Goal: Information Seeking & Learning: Learn about a topic

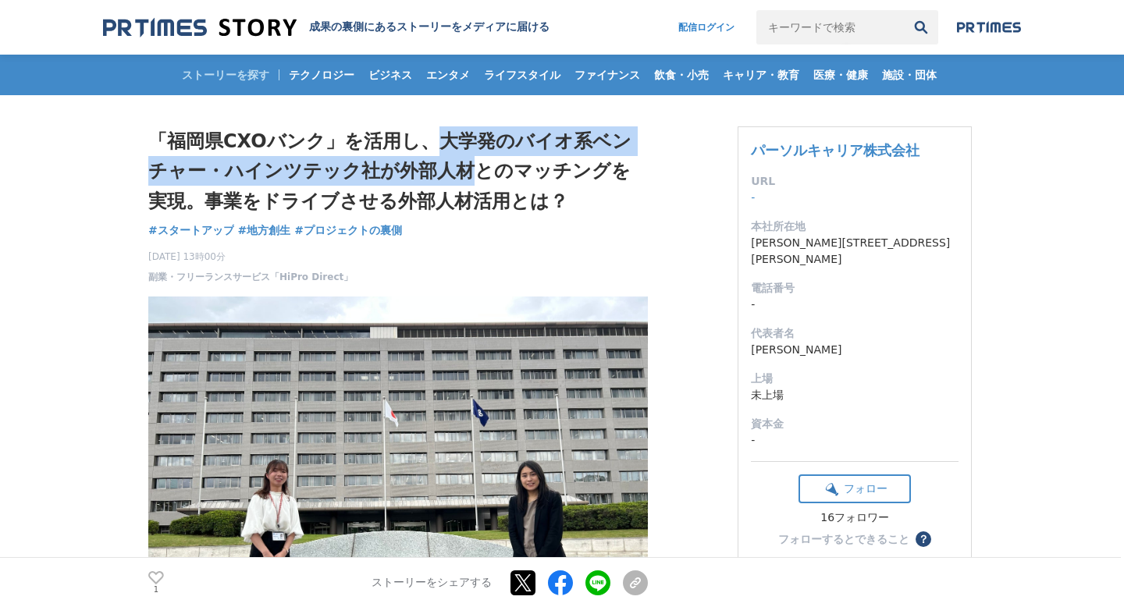
drag, startPoint x: 437, startPoint y: 145, endPoint x: 451, endPoint y: 169, distance: 27.3
click at [451, 169] on h1 "「福岡県CXOバンク」を活用し、大学発のバイオ系ベンチャー・ハインツテック社が外部人材とのマッチングを実現。事業をドライブさせる外部人材活用とは？" at bounding box center [398, 171] width 500 height 90
click at [455, 155] on h1 "「福岡県CXOバンク」を活用し、大学発のバイオ系ベンチャー・ハインツテック社が外部人材とのマッチングを実現。事業をドライブさせる外部人材活用とは？" at bounding box center [398, 171] width 500 height 90
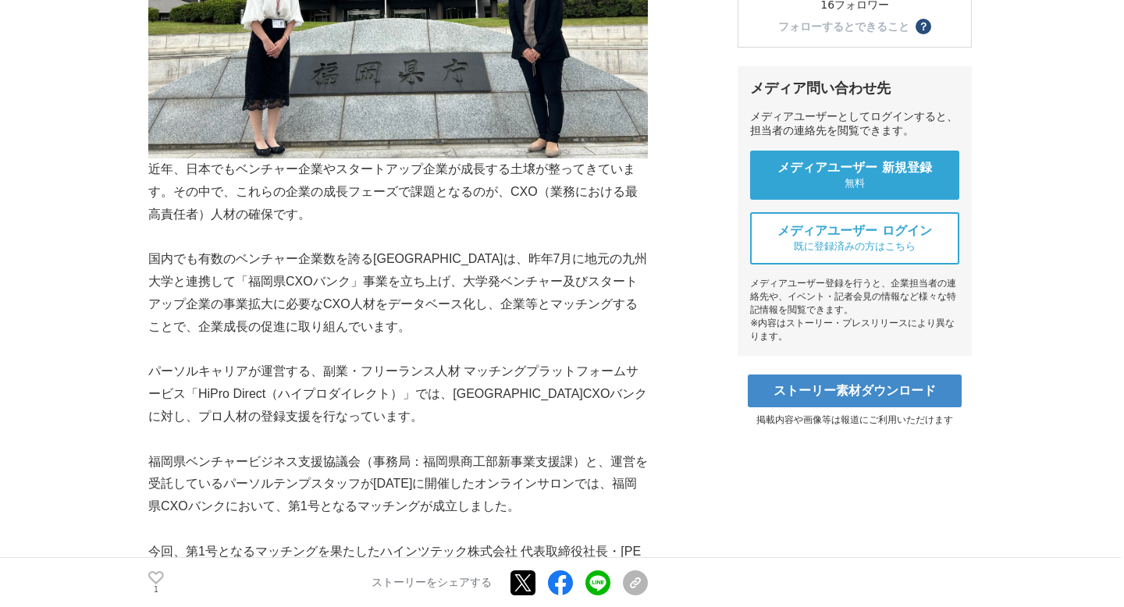
scroll to position [514, 0]
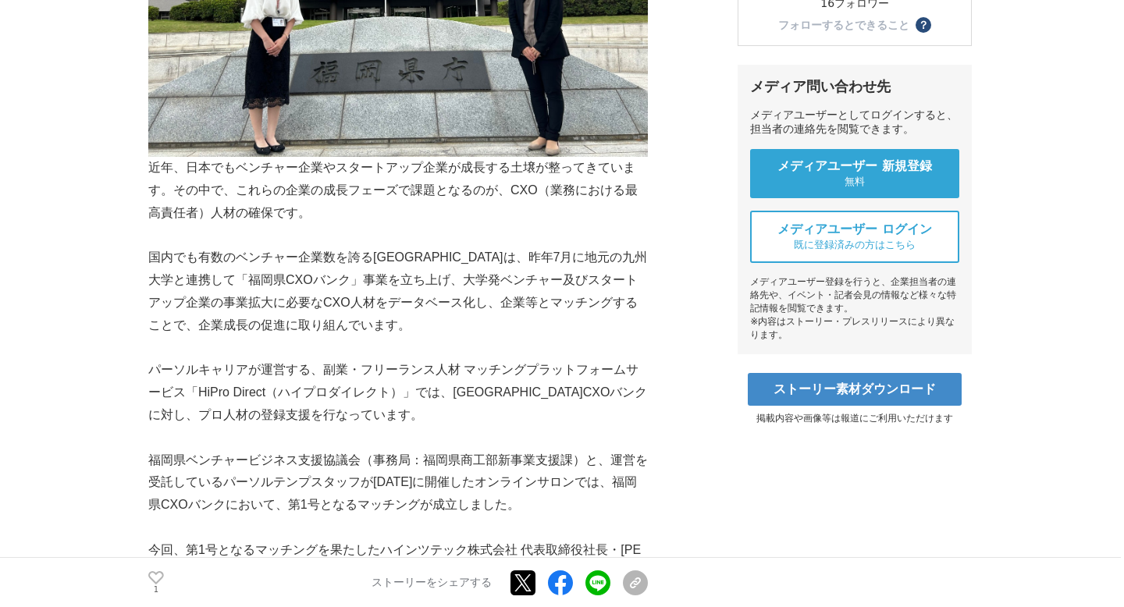
click at [158, 282] on p "国内でも有数のベンチャー企業数を誇る[GEOGRAPHIC_DATA]は、昨年7月に地元の九州大学と連携して「福岡県CXOバンク」事業を立ち上げ、大学発ベンチ…" at bounding box center [398, 292] width 500 height 90
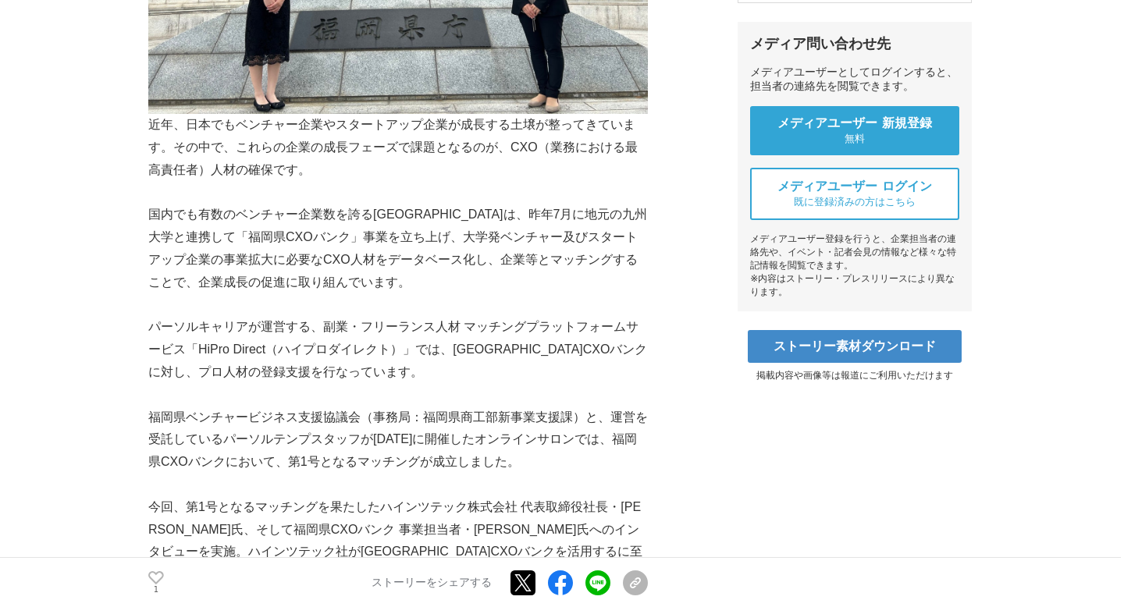
scroll to position [558, 0]
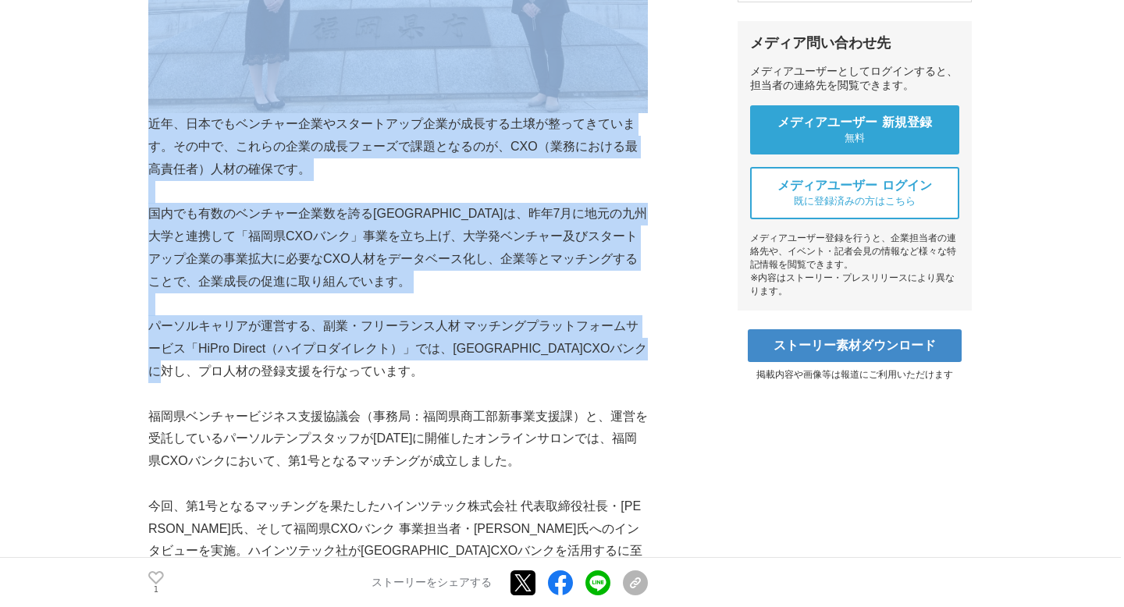
drag, startPoint x: 148, startPoint y: 324, endPoint x: 246, endPoint y: 359, distance: 104.5
click at [246, 359] on p "パーソルキャリアが運営する、副業・フリーランス人材 マッチングプラットフォームサービス「HiPro Direct（ハイプロダイレクト）」では、[GEOGRAP…" at bounding box center [398, 348] width 500 height 67
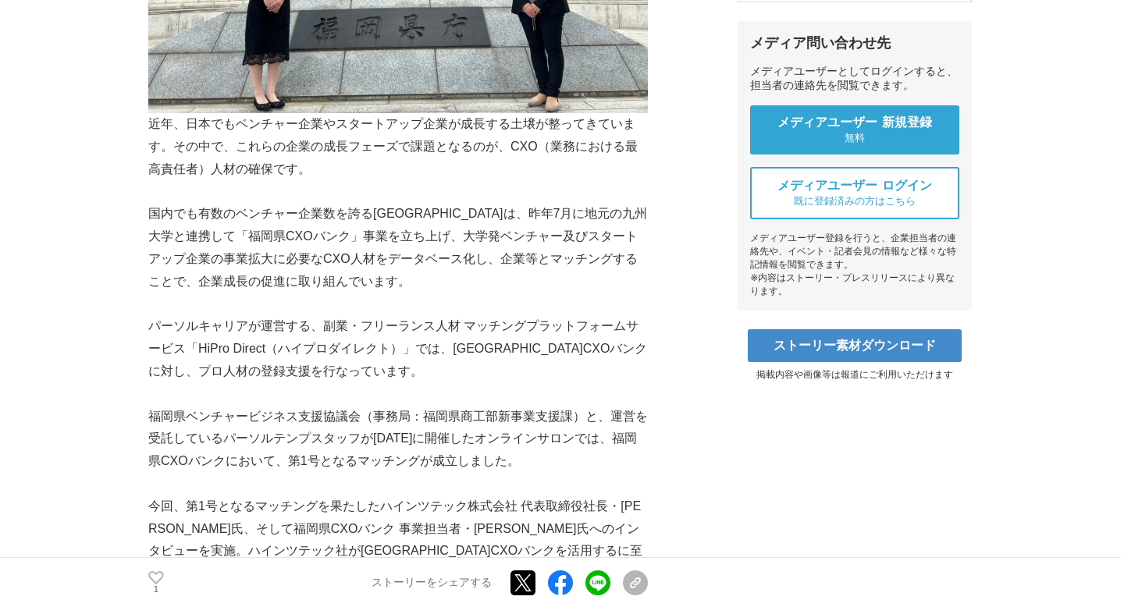
scroll to position [601, 0]
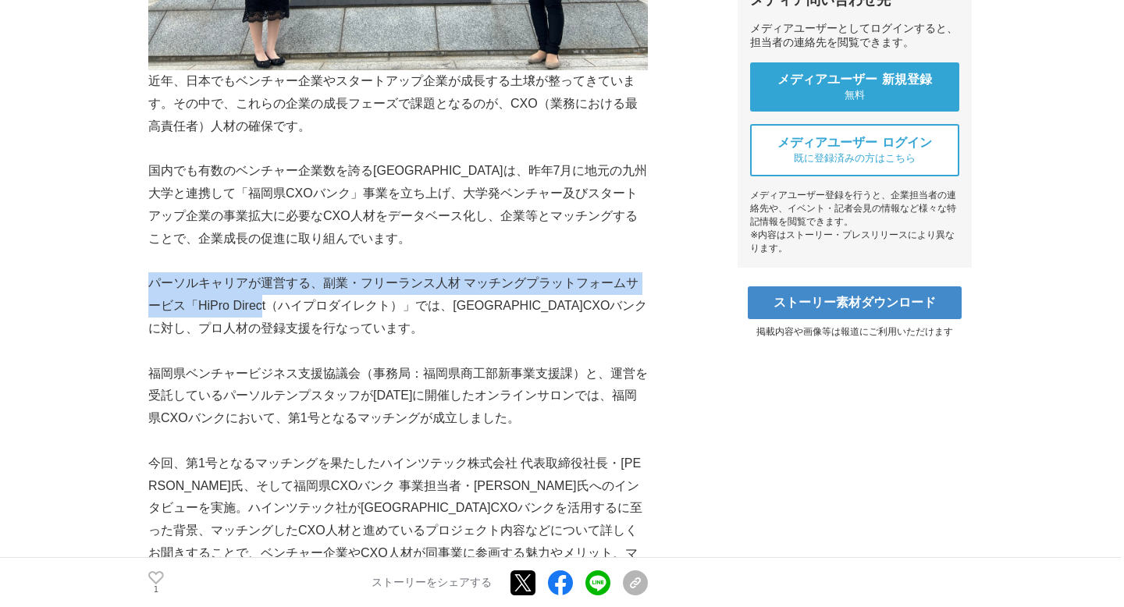
drag, startPoint x: 150, startPoint y: 283, endPoint x: 260, endPoint y: 304, distance: 112.2
click at [261, 305] on p "パーソルキャリアが運営する、副業・フリーランス人材 マッチングプラットフォームサービス「HiPro Direct（ハイプロダイレクト）」では、[GEOGRAP…" at bounding box center [398, 305] width 500 height 67
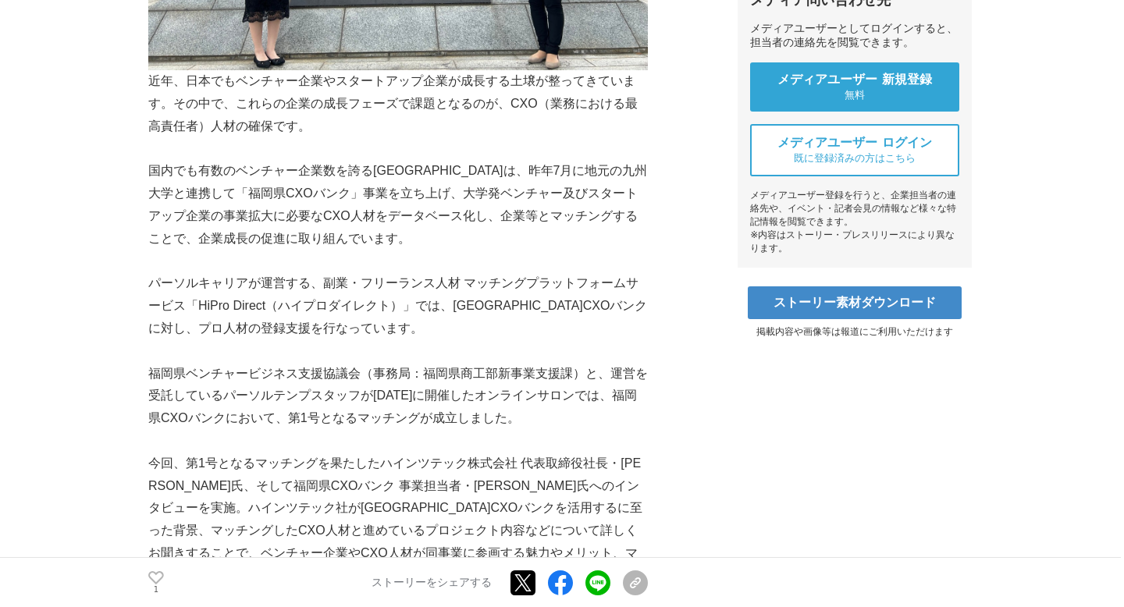
click at [291, 354] on p at bounding box center [398, 351] width 500 height 23
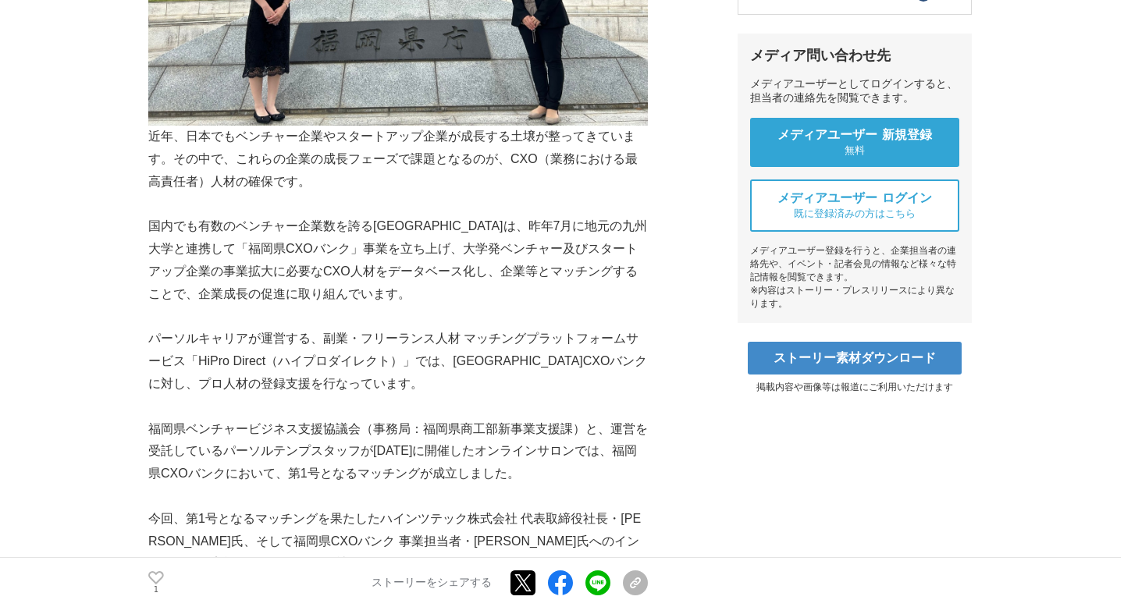
scroll to position [544, 0]
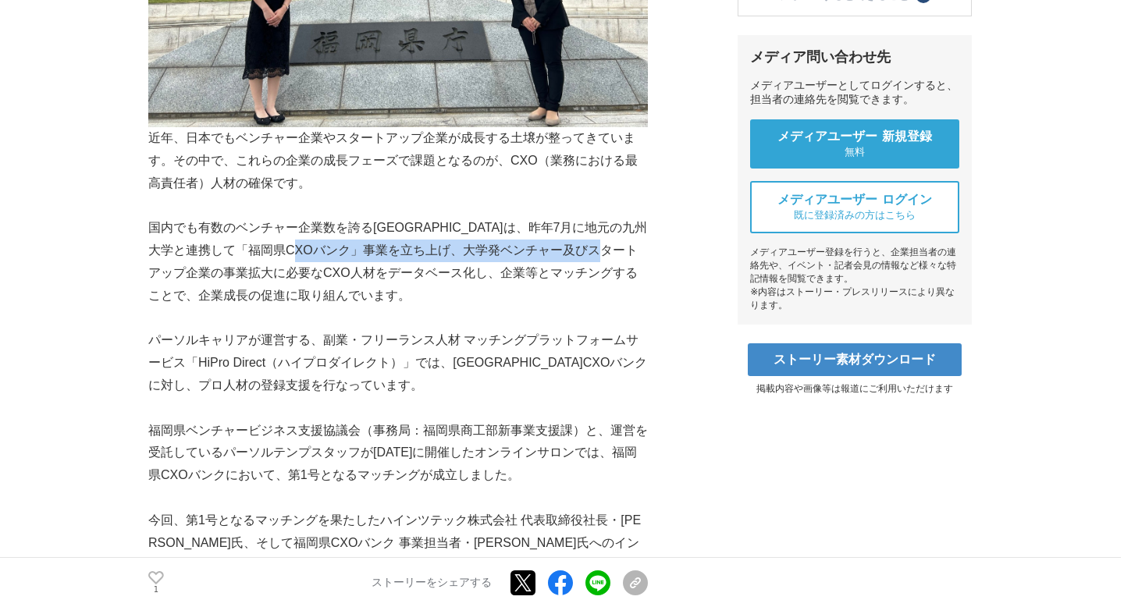
drag, startPoint x: 376, startPoint y: 251, endPoint x: 180, endPoint y: 265, distance: 197.3
click at [180, 265] on p "国内でも有数のベンチャー企業数を誇る[GEOGRAPHIC_DATA]は、昨年7月に地元の九州大学と連携して「福岡県CXOバンク」事業を立ち上げ、大学発ベンチ…" at bounding box center [398, 262] width 500 height 90
copy p "大学発ベンチャー及びスタートアップ企業の事業拡大に"
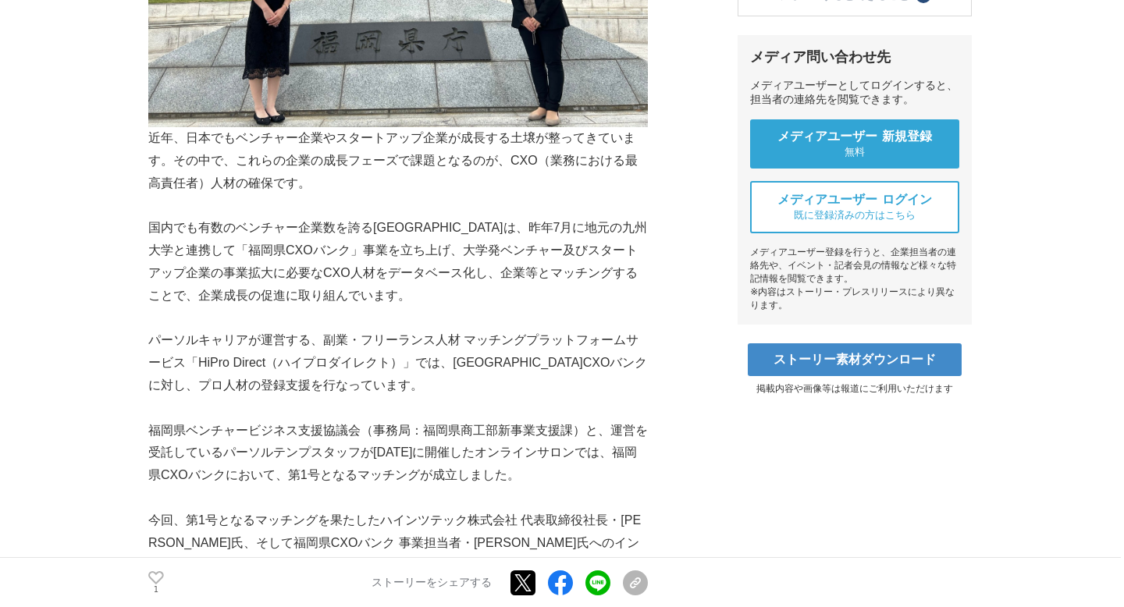
click at [412, 312] on p at bounding box center [398, 319] width 500 height 23
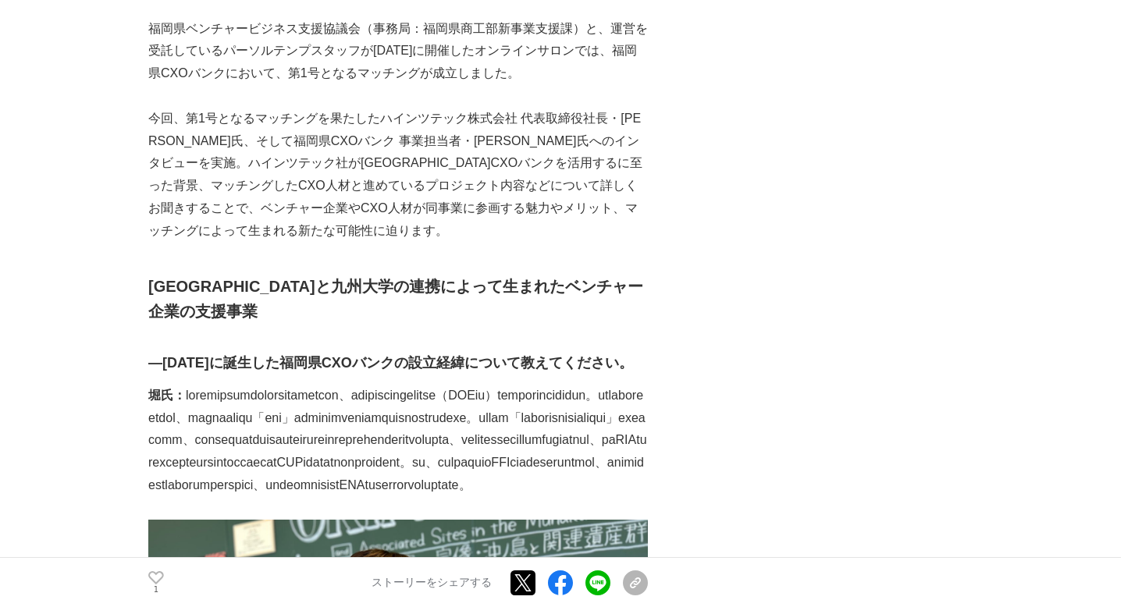
scroll to position [948, 0]
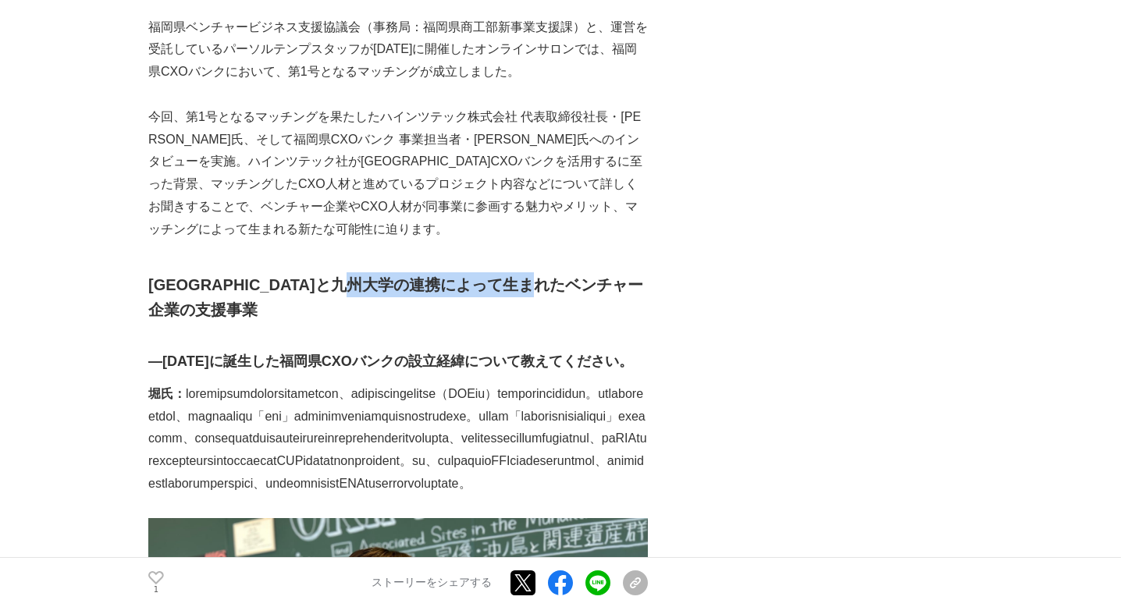
drag, startPoint x: 446, startPoint y: 283, endPoint x: 637, endPoint y: 292, distance: 191.5
click at [636, 292] on h2 "[GEOGRAPHIC_DATA]と九州大学の連携によって生まれたベンチャー企業の支援事業" at bounding box center [398, 297] width 500 height 50
copy strong "ベンチャー企業の支援事業"
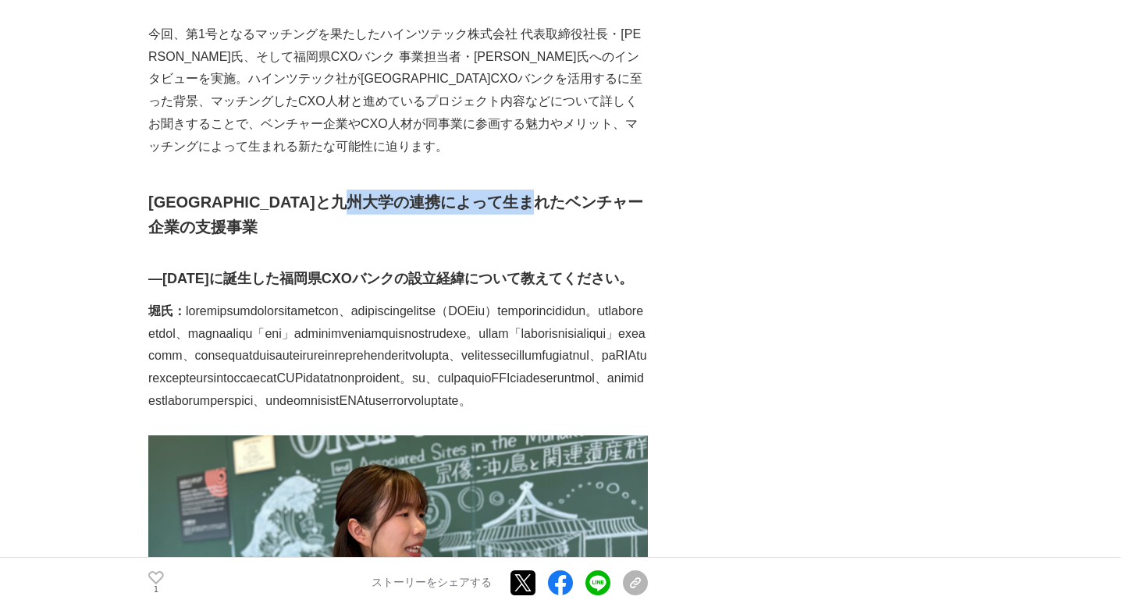
scroll to position [1077, 0]
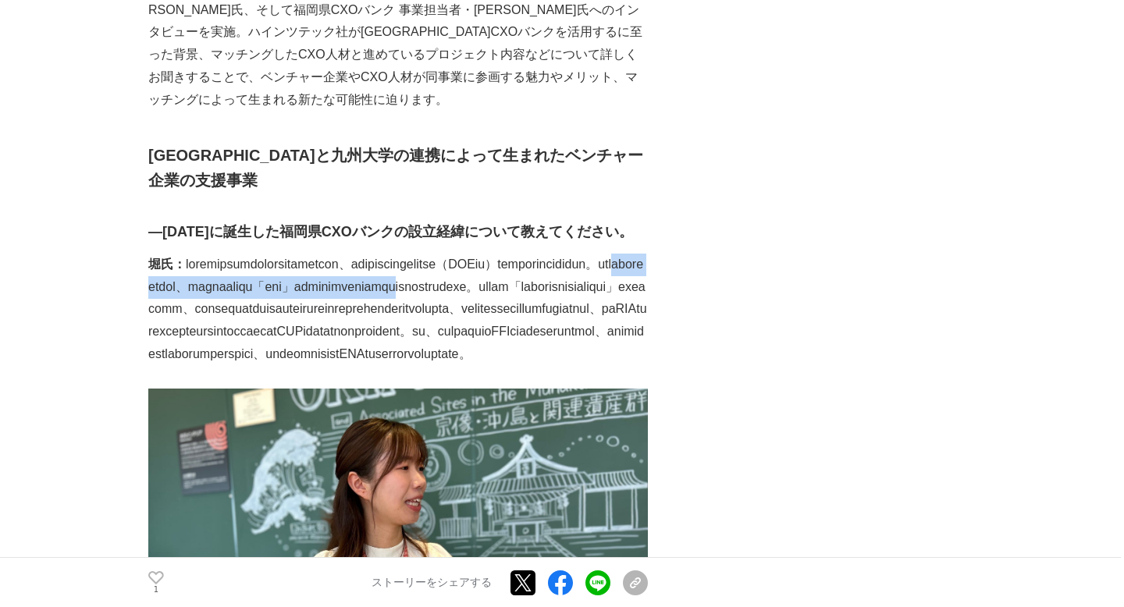
drag, startPoint x: 523, startPoint y: 286, endPoint x: 554, endPoint y: 297, distance: 33.1
click at [554, 297] on p "堀氏：" at bounding box center [398, 310] width 500 height 112
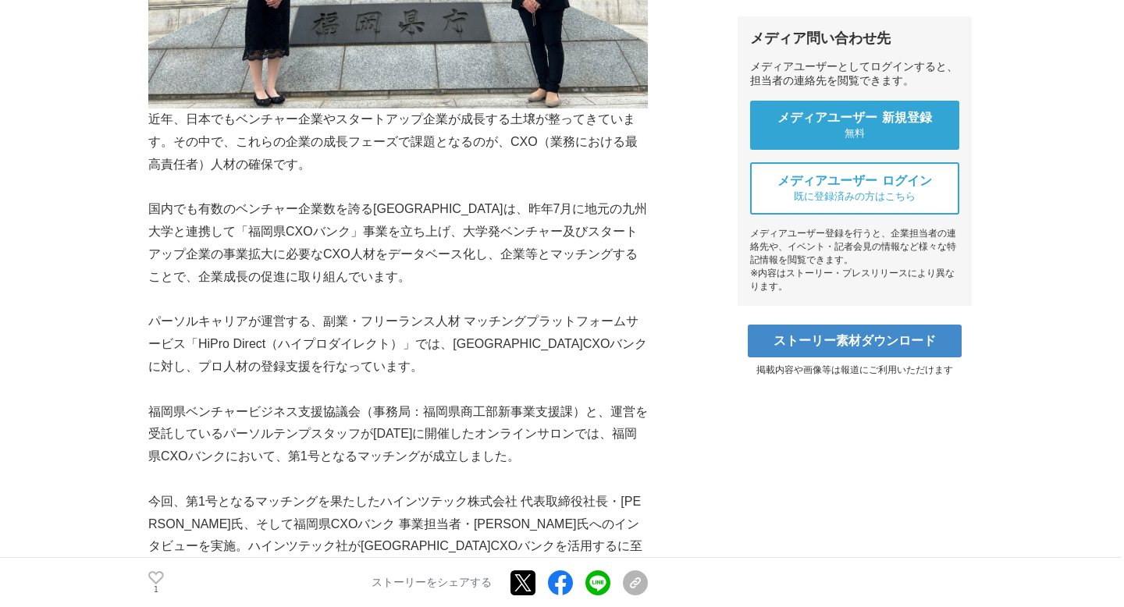
scroll to position [524, 0]
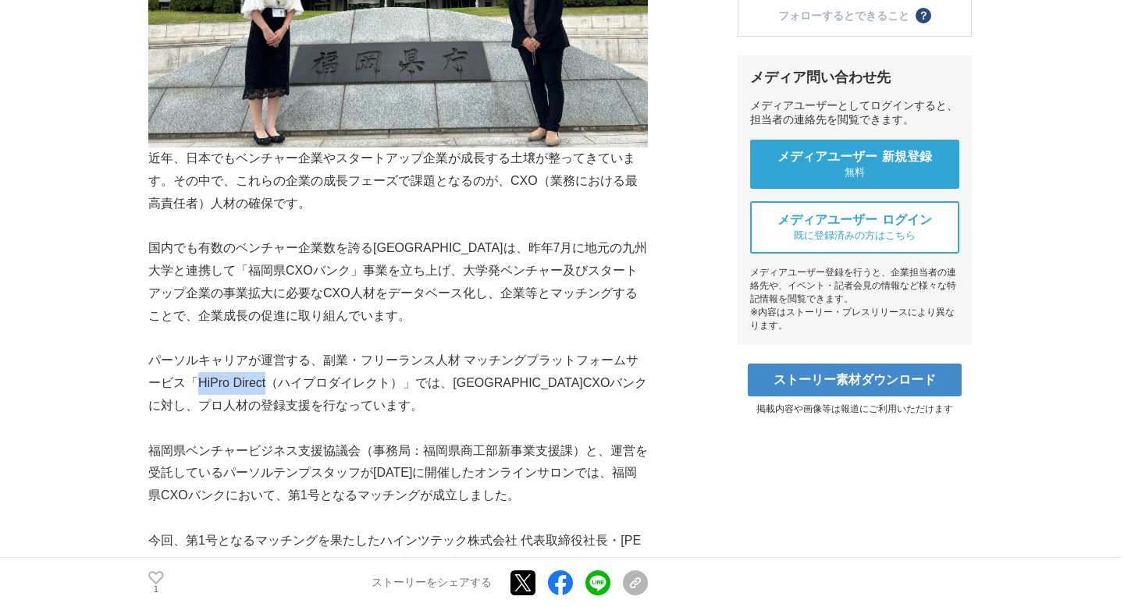
drag, startPoint x: 198, startPoint y: 383, endPoint x: 272, endPoint y: 383, distance: 74.2
click at [272, 383] on p "パーソルキャリアが運営する、副業・フリーランス人材 マッチングプラットフォームサービス「HiPro Direct（ハイプロダイレクト）」では、[GEOGRAP…" at bounding box center [398, 383] width 500 height 67
copy p "HiPro Direct"
